Goal: Task Accomplishment & Management: Use online tool/utility

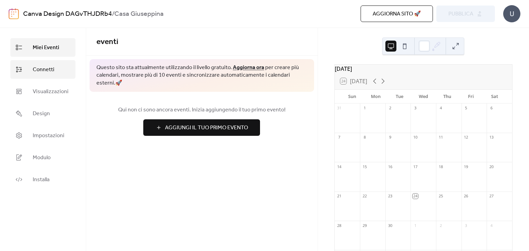
click at [47, 70] on span "Connetti" at bounding box center [44, 70] width 22 height 8
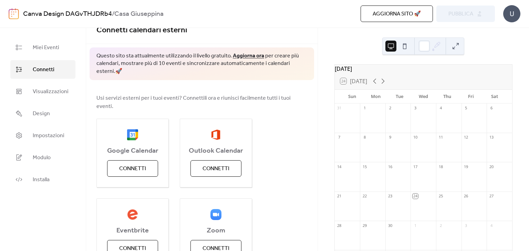
scroll to position [12, 0]
click at [136, 165] on button "Connetti" at bounding box center [132, 168] width 51 height 17
click at [283, 145] on div "Google Calendar Connetti Outlook Calendar Connetti Eventbrite Connetti Zoom Con…" at bounding box center [201, 232] width 211 height 228
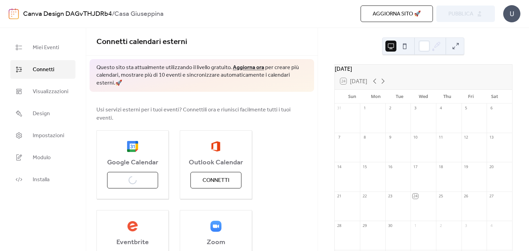
scroll to position [0, 0]
click at [135, 172] on div "Google Calendar Connetti" at bounding box center [132, 164] width 72 height 69
click at [134, 141] on img at bounding box center [132, 146] width 11 height 11
click at [129, 177] on span "Connetti" at bounding box center [132, 181] width 27 height 8
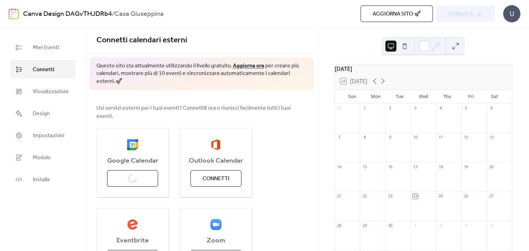
scroll to position [1, 0]
click at [48, 51] on span "Miei Eventi" at bounding box center [46, 48] width 26 height 8
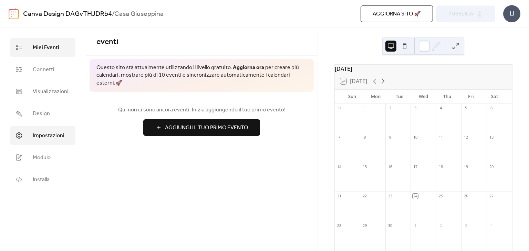
click at [35, 137] on span "Impostazioni" at bounding box center [49, 136] width 32 height 8
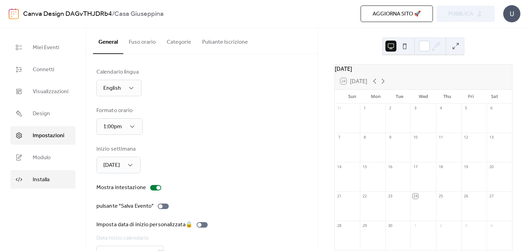
click at [37, 183] on span "Installa" at bounding box center [41, 180] width 17 height 8
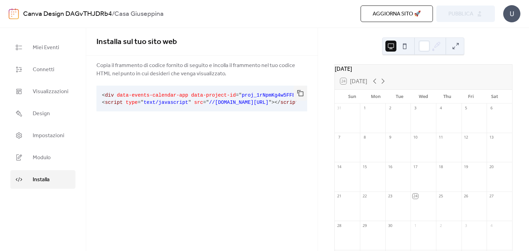
click at [406, 43] on button at bounding box center [404, 46] width 11 height 11
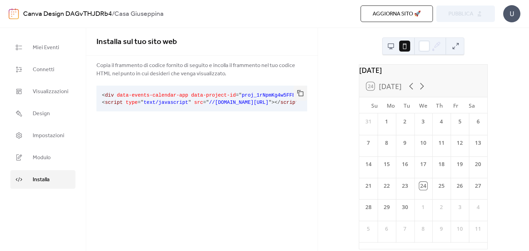
click at [194, 100] on span "src" at bounding box center [198, 103] width 9 height 6
click at [233, 89] on pre "< div data-events-calendar-app data-project-id = " proj_1rNpmKg4w5FFBnYiA8neK "…" at bounding box center [196, 99] width 200 height 26
drag, startPoint x: 246, startPoint y: 112, endPoint x: 313, endPoint y: 101, distance: 68.4
click at [313, 101] on div "Copia il frammento di codice fornito di seguito e incolla il frammento nel tuo …" at bounding box center [201, 87] width 231 height 53
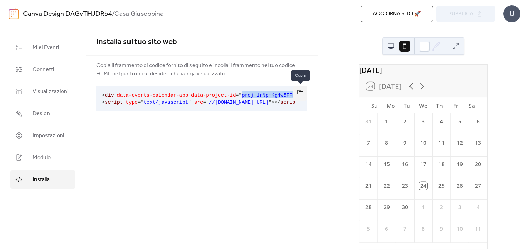
click at [300, 96] on button "button" at bounding box center [300, 93] width 14 height 15
click at [217, 107] on pre "< div data-events-calendar-app data-project-id = " proj_1rNpmKg4w5FFBnYiA8neK "…" at bounding box center [196, 99] width 200 height 26
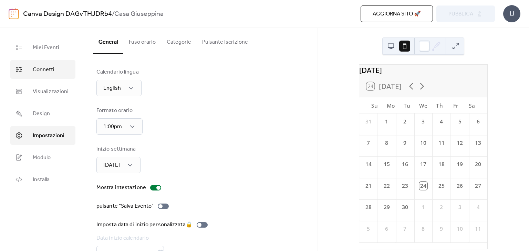
click at [42, 73] on span "Connetti" at bounding box center [44, 70] width 22 height 8
